Goal: Task Accomplishment & Management: Use online tool/utility

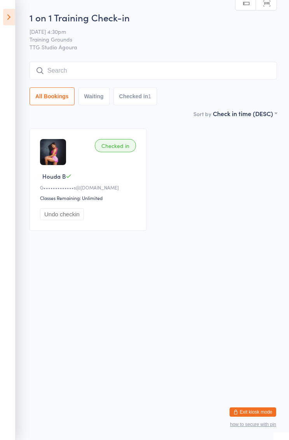
click at [179, 347] on html "You have now entered Kiosk Mode. Members will be able to check themselves in us…" at bounding box center [144, 220] width 289 height 440
